Goal: Task Accomplishment & Management: Use online tool/utility

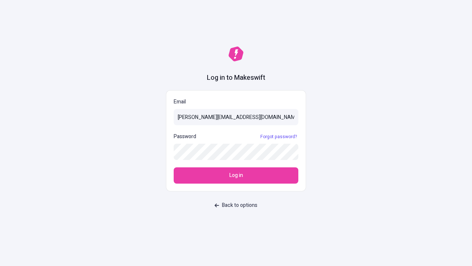
type input "[PERSON_NAME][EMAIL_ADDRESS][DOMAIN_NAME]"
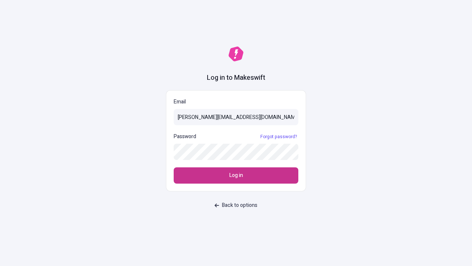
click at [236, 175] on span "Log in" at bounding box center [236, 175] width 14 height 8
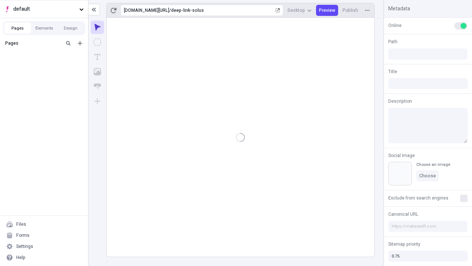
type input "/deep-link-solus"
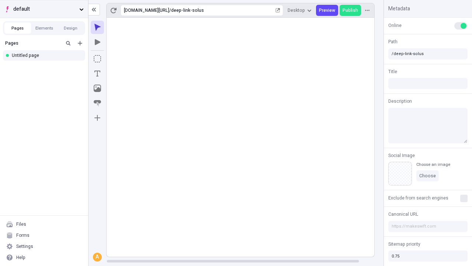
click at [44, 9] on span "default" at bounding box center [44, 9] width 63 height 8
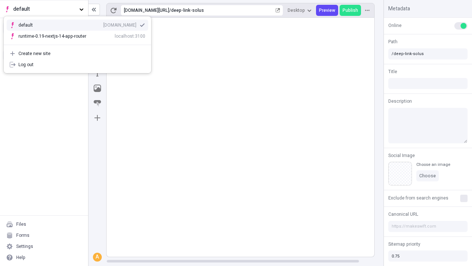
click at [103, 24] on div "qee9k4dy7d.staging.makeswift.site" at bounding box center [119, 25] width 33 height 6
click at [80, 43] on icon "Add new" at bounding box center [80, 43] width 4 height 4
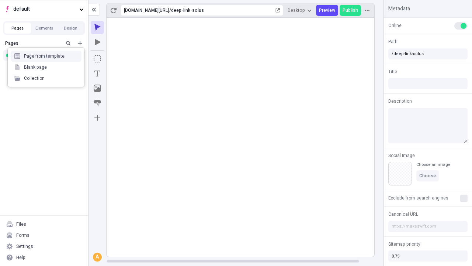
click at [46, 67] on div "Blank page" at bounding box center [46, 67] width 71 height 11
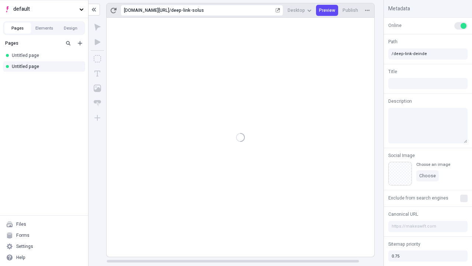
type input "/deep-link-deinde"
type input "/page"
